Goal: Find specific page/section: Find specific page/section

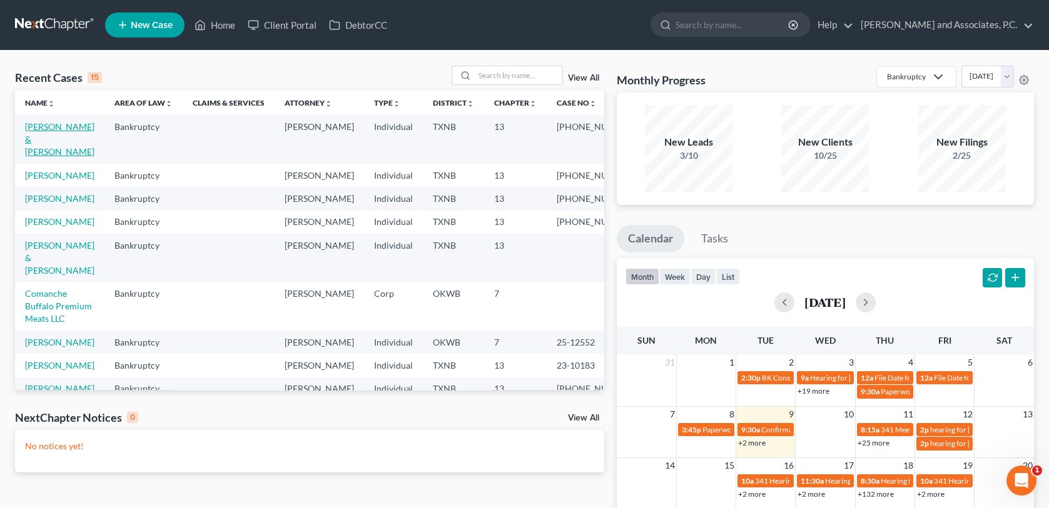
click at [78, 129] on link "[PERSON_NAME] & [PERSON_NAME]" at bounding box center [59, 139] width 69 height 36
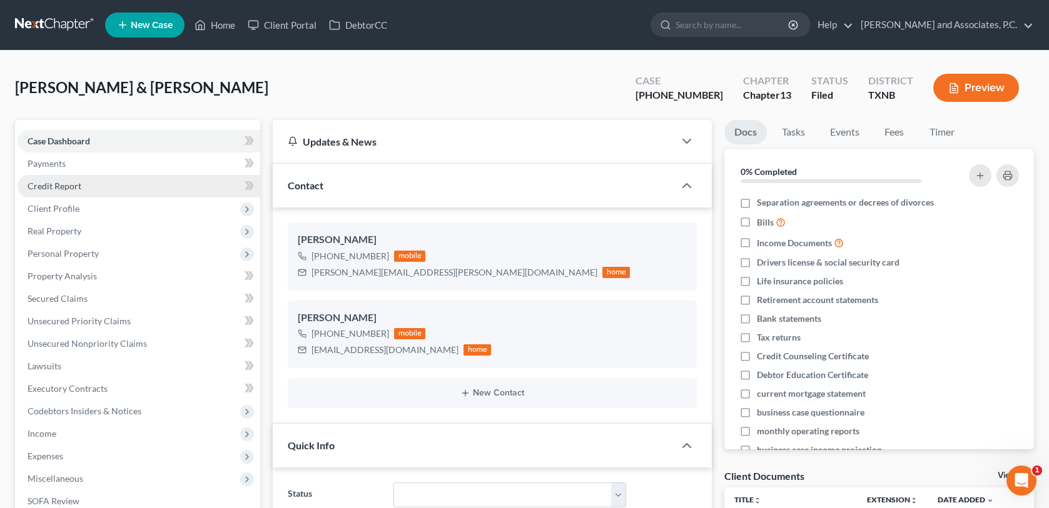
scroll to position [4531, 0]
click at [68, 209] on span "Client Profile" at bounding box center [54, 208] width 52 height 11
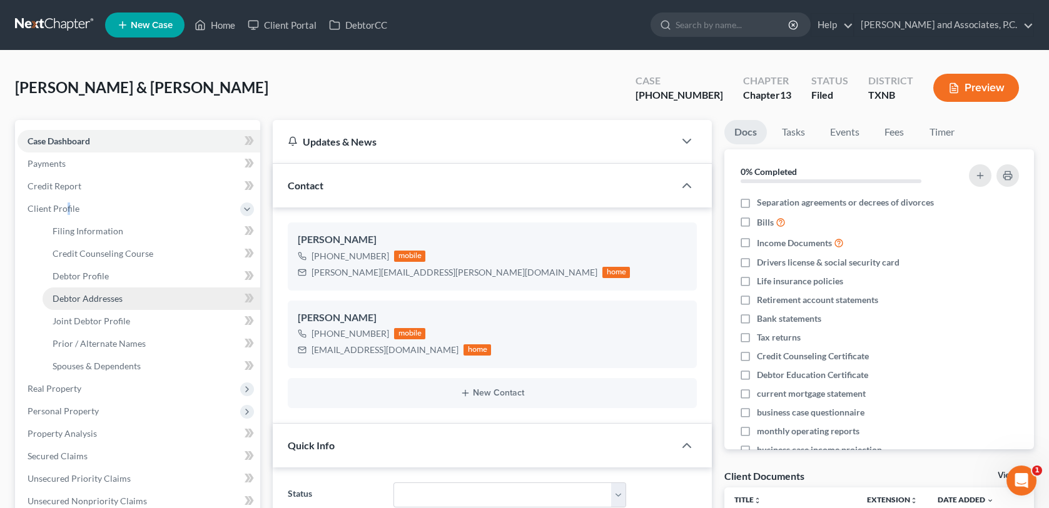
drag, startPoint x: 68, startPoint y: 209, endPoint x: 70, endPoint y: 297, distance: 87.6
click at [70, 297] on span "Debtor Addresses" at bounding box center [88, 298] width 70 height 11
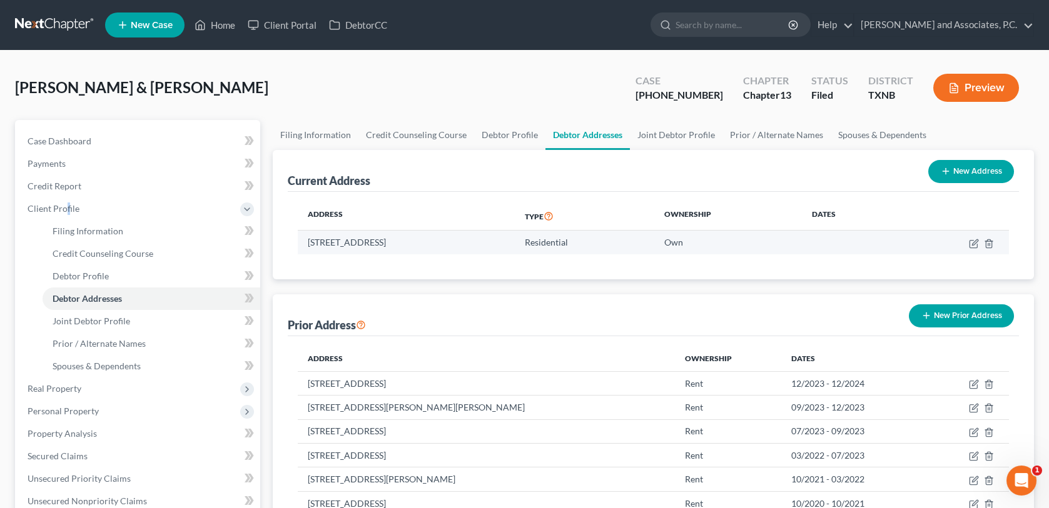
drag, startPoint x: 309, startPoint y: 243, endPoint x: 464, endPoint y: 242, distance: 155.1
click at [464, 242] on td "[STREET_ADDRESS]" at bounding box center [406, 243] width 217 height 24
copy td "[STREET_ADDRESS]"
